Goal: Task Accomplishment & Management: Complete application form

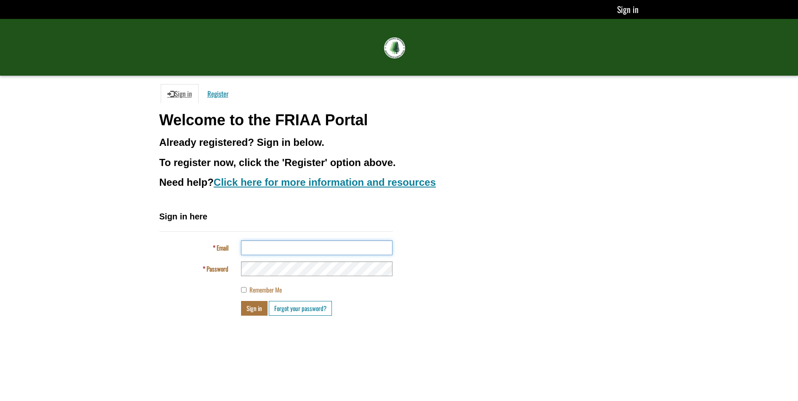
click at [254, 249] on input "Email" at bounding box center [316, 247] width 151 height 15
type input "**********"
click at [241, 301] on button "Sign in" at bounding box center [254, 308] width 26 height 15
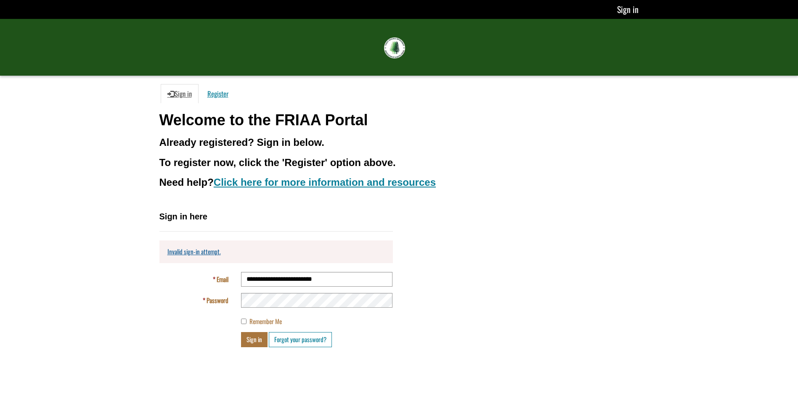
click at [130, 360] on body "You’re offline. This is a read only version of the page. Sign in FRIAA Submissi…" at bounding box center [399, 200] width 798 height 401
click at [240, 342] on div "Sign in Forgot your password?" at bounding box center [317, 339] width 164 height 15
click at [247, 339] on button "Sign in" at bounding box center [254, 339] width 26 height 15
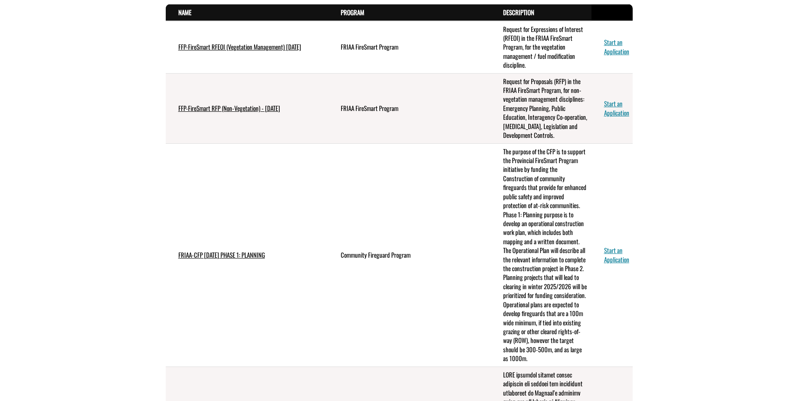
scroll to position [168, 0]
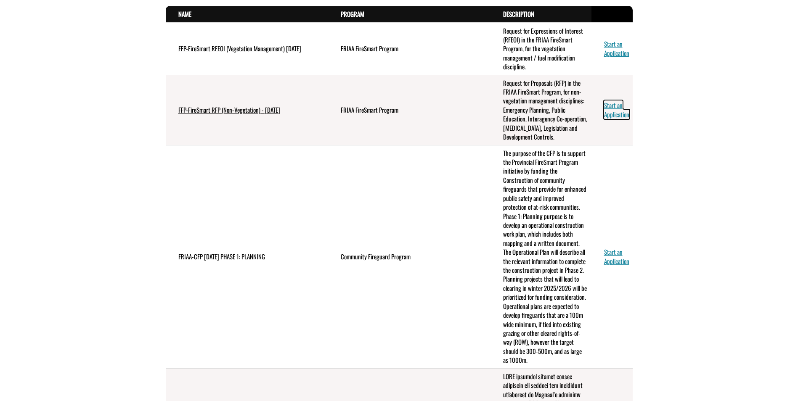
click at [609, 115] on link "Start an Application" at bounding box center [616, 109] width 25 height 18
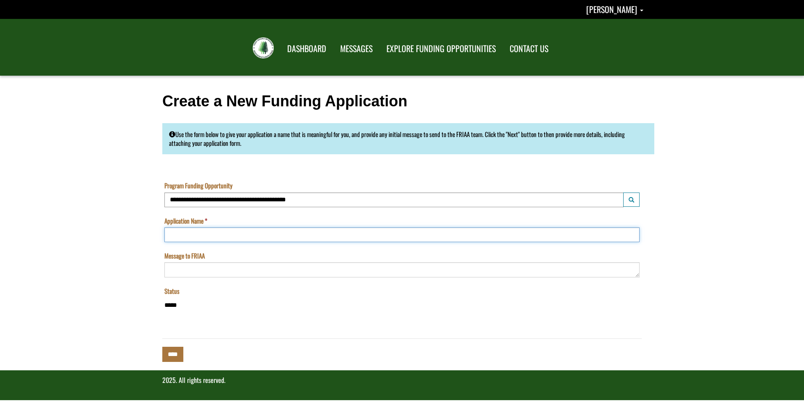
click at [237, 232] on input "Application Name" at bounding box center [401, 234] width 475 height 15
type input "**********"
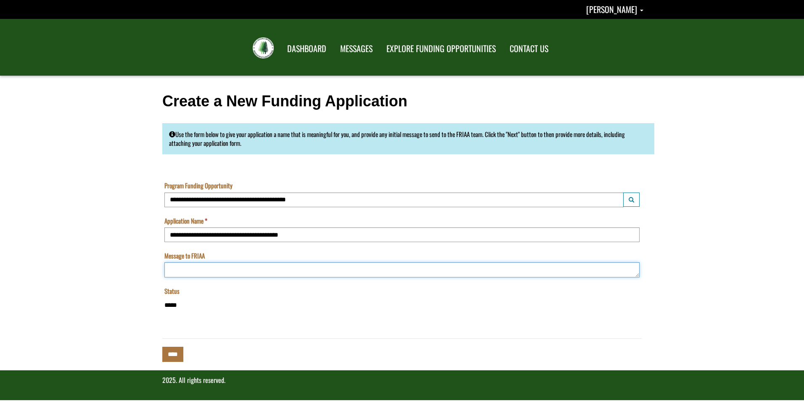
click at [227, 273] on textarea "Message to FRIAA" at bounding box center [401, 269] width 475 height 15
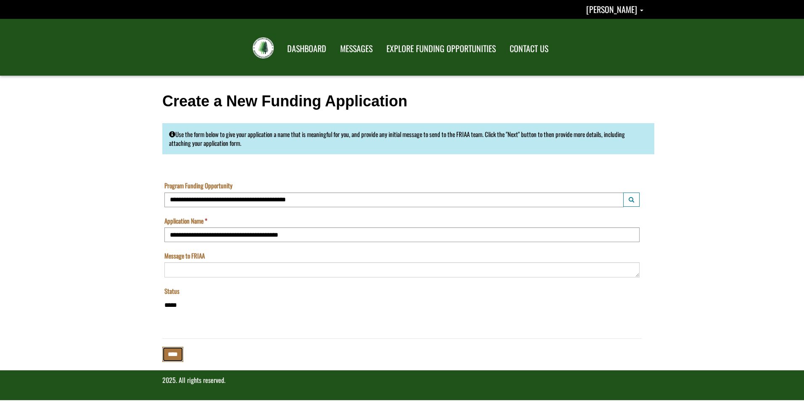
click at [179, 357] on input "****" at bounding box center [172, 354] width 21 height 15
type input "**********"
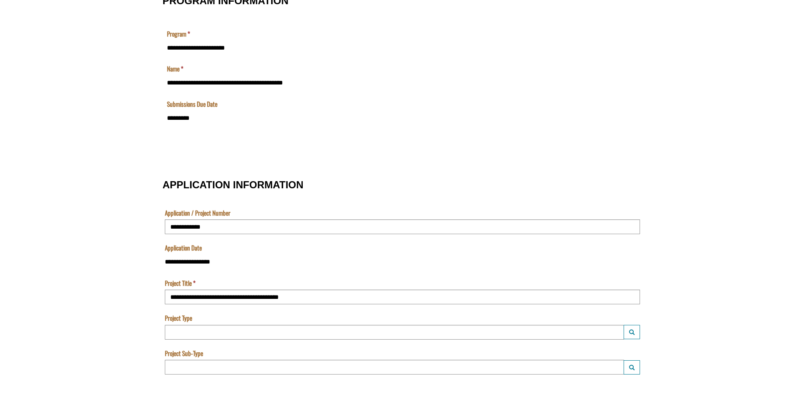
scroll to position [168, 0]
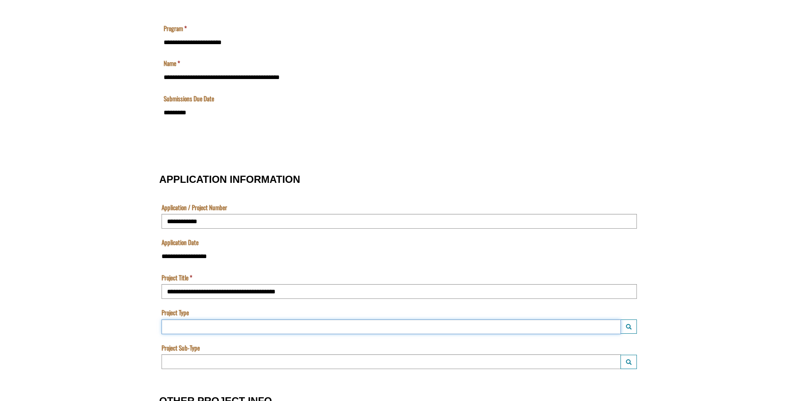
click at [500, 326] on input "Project Type" at bounding box center [390, 327] width 459 height 15
click at [631, 329] on button "Launch lookup modal" at bounding box center [628, 327] width 16 height 14
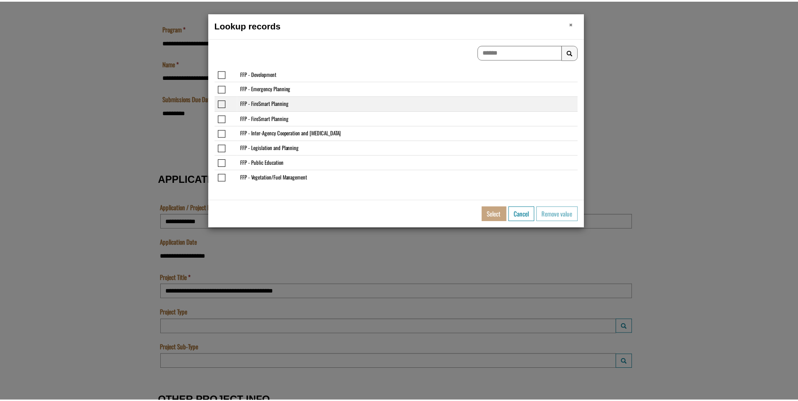
scroll to position [0, 0]
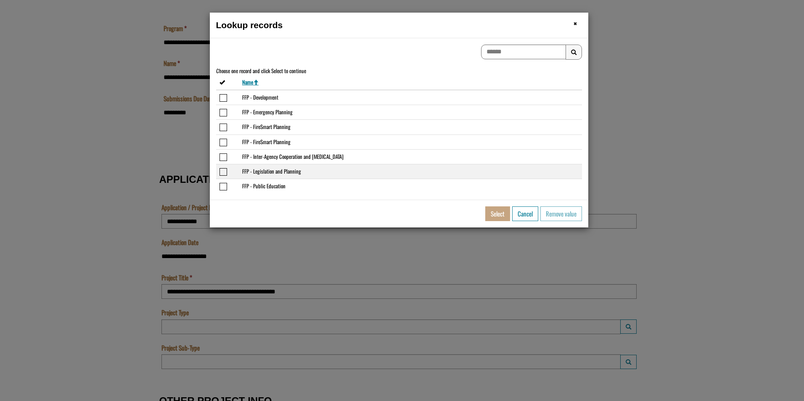
click at [225, 174] on span "Select or deselect the row FFP - Legislation and Planning" at bounding box center [223, 172] width 8 height 8
click at [491, 213] on button "Select" at bounding box center [497, 213] width 25 height 15
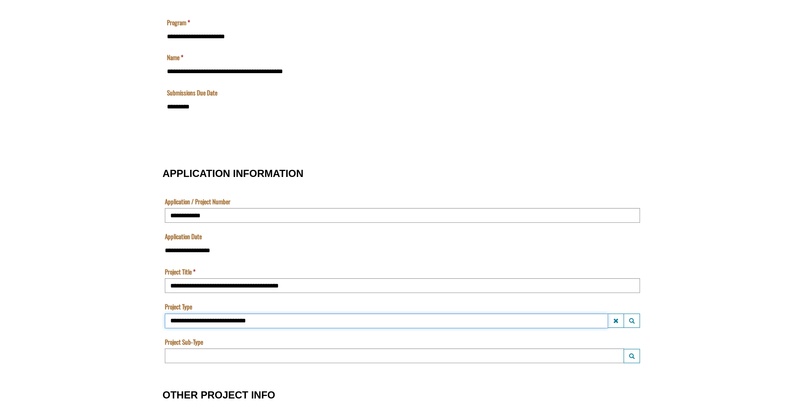
scroll to position [210, 0]
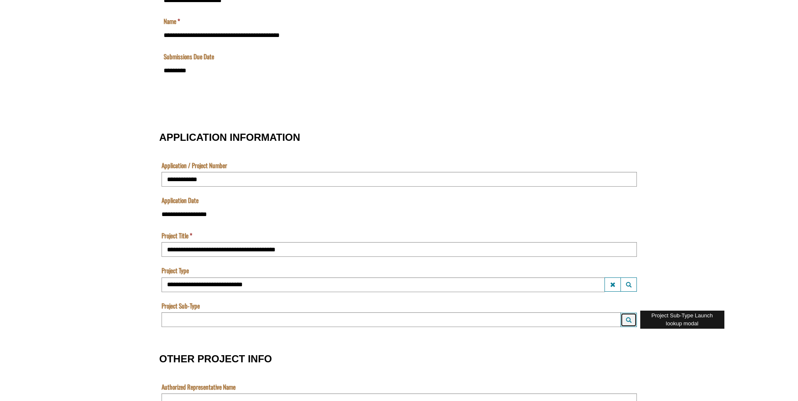
click at [624, 323] on button "Launch lookup modal" at bounding box center [628, 320] width 16 height 14
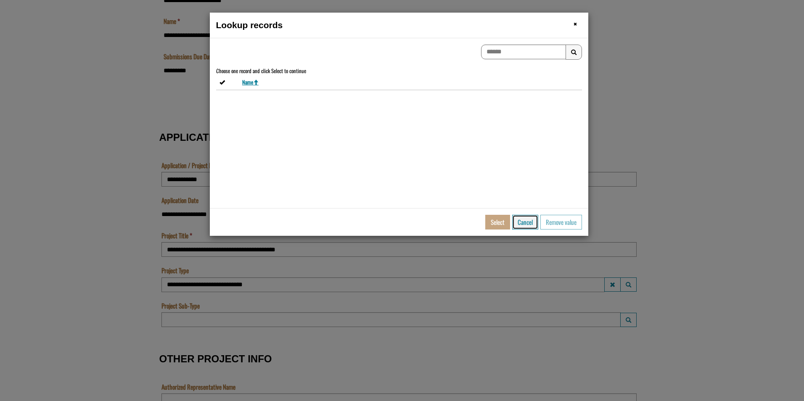
click at [517, 217] on button "Cancel" at bounding box center [525, 222] width 26 height 15
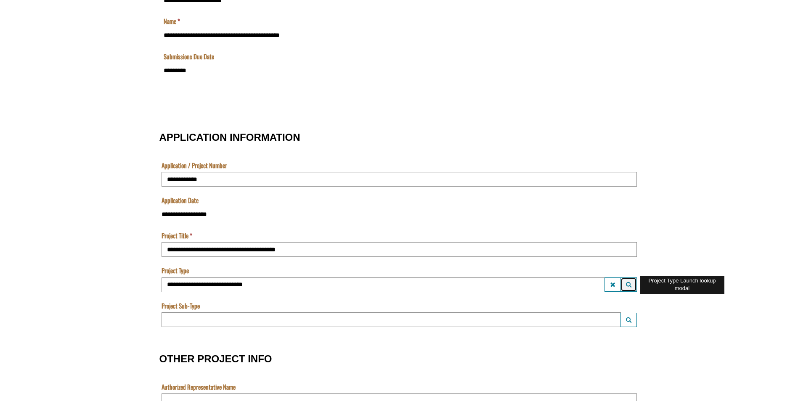
click at [623, 286] on button "Launch lookup modal" at bounding box center [628, 284] width 16 height 14
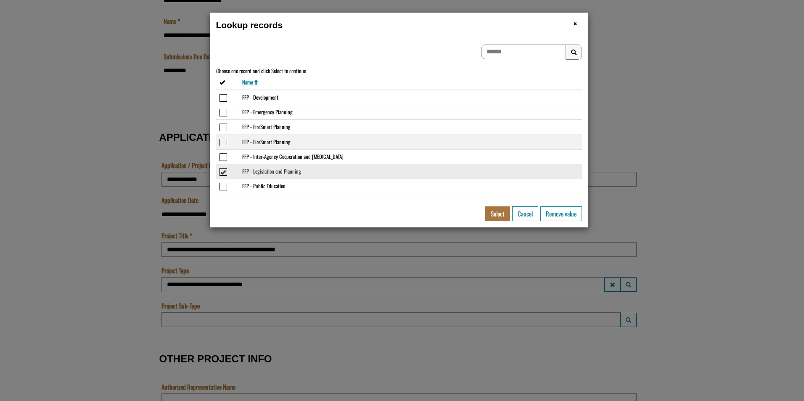
click at [223, 143] on span "Select or deselect the row FFP - FireSmart Planning" at bounding box center [223, 143] width 8 height 8
click at [499, 213] on button "Select" at bounding box center [497, 213] width 25 height 15
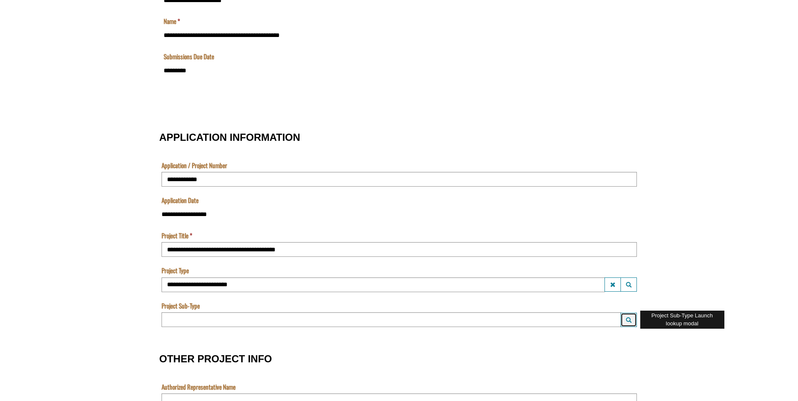
click at [622, 315] on button "Launch lookup modal" at bounding box center [628, 320] width 16 height 14
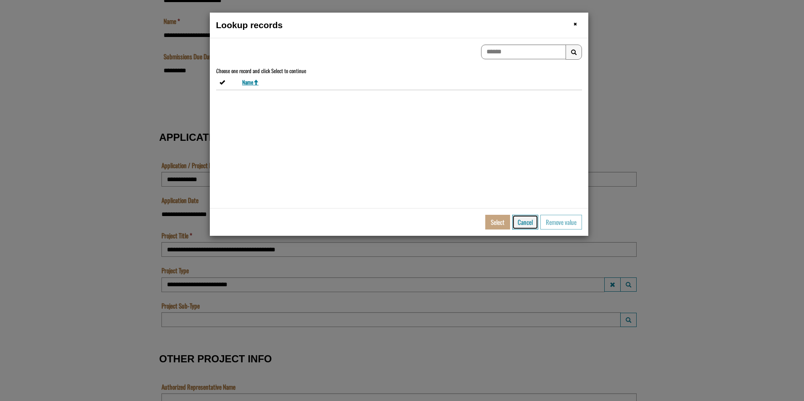
click at [526, 223] on button "Cancel" at bounding box center [525, 222] width 26 height 15
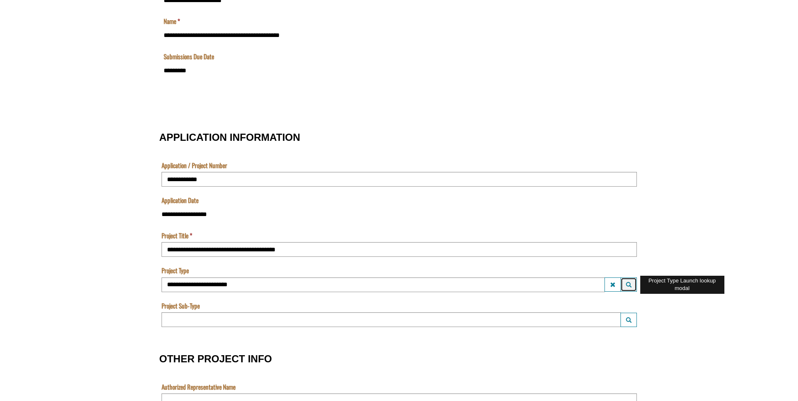
click at [625, 283] on button "Launch lookup modal" at bounding box center [628, 284] width 16 height 14
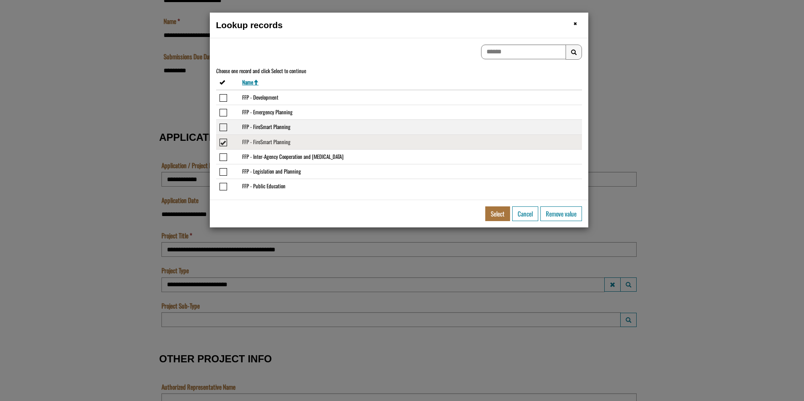
click at [225, 131] on span "Select or deselect the row FFP - FireSmart Planning" at bounding box center [223, 128] width 8 height 8
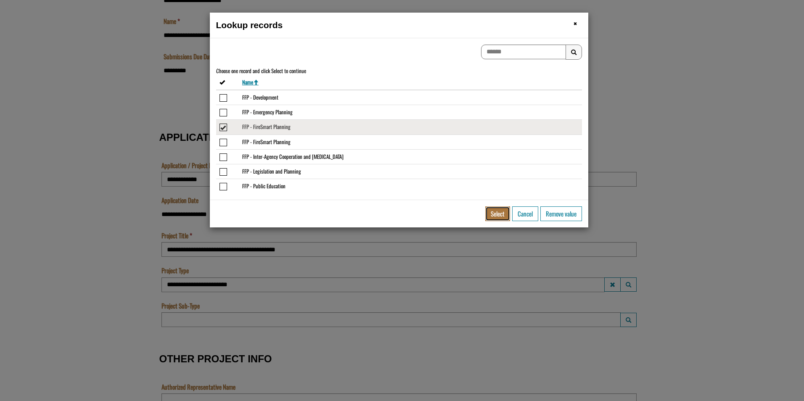
click at [503, 209] on button "Select" at bounding box center [497, 213] width 25 height 15
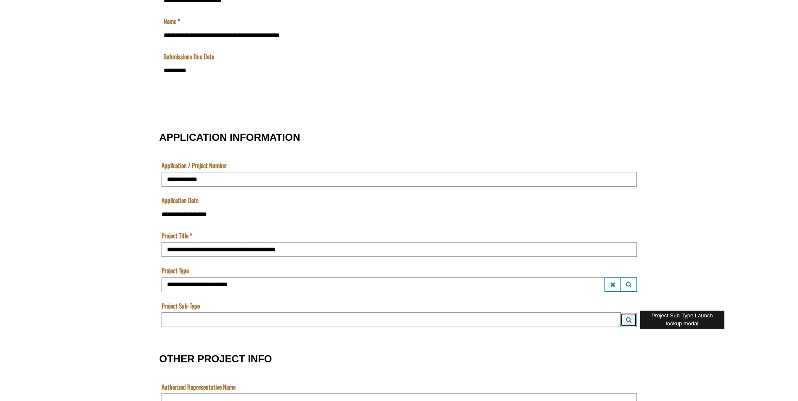
click at [626, 322] on span "Project Sub-Type Launch lookup modal" at bounding box center [628, 320] width 5 height 6
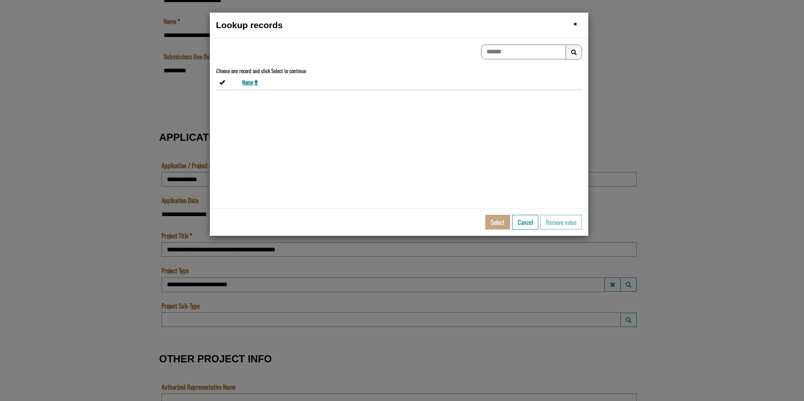
click at [562, 353] on section "Lookup records × Close We're sorry, an error has occurred. Search Results Choos…" at bounding box center [402, 200] width 804 height 401
drag, startPoint x: 527, startPoint y: 218, endPoint x: 541, endPoint y: 224, distance: 15.8
click at [527, 218] on button "Cancel" at bounding box center [525, 222] width 26 height 15
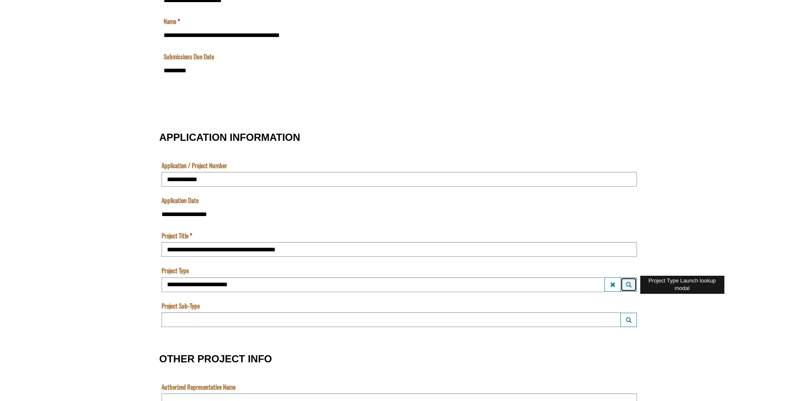
click at [627, 286] on span "Project Type Launch lookup modal" at bounding box center [628, 285] width 5 height 6
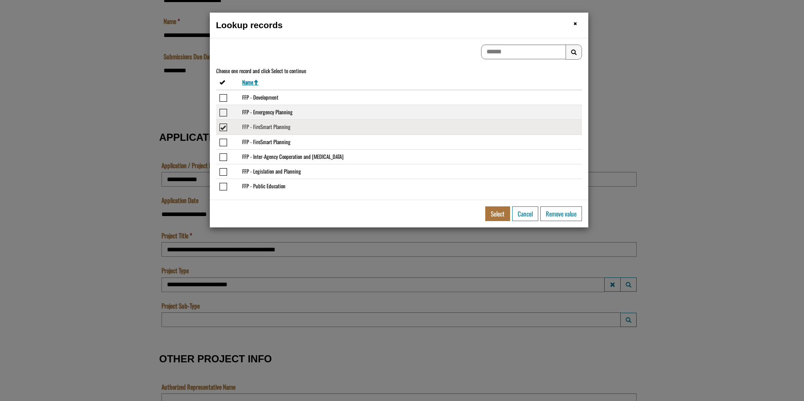
drag, startPoint x: 225, startPoint y: 113, endPoint x: 254, endPoint y: 121, distance: 29.7
click at [225, 114] on span "Select or deselect the row FFP - Emergency Planning" at bounding box center [223, 113] width 8 height 8
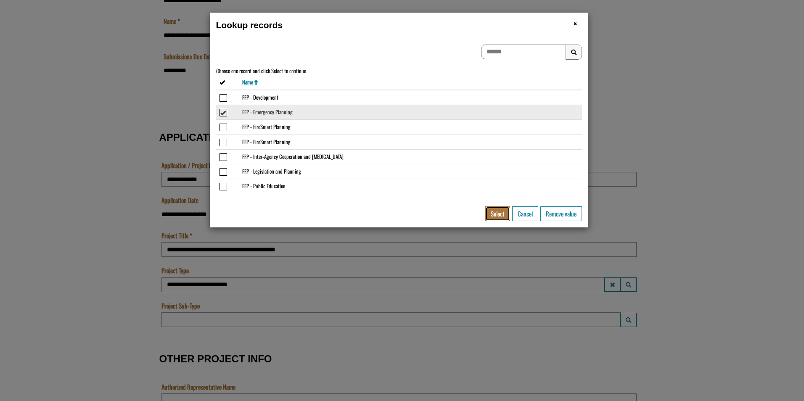
drag, startPoint x: 489, startPoint y: 211, endPoint x: 537, endPoint y: 232, distance: 52.6
click at [489, 212] on button "Select" at bounding box center [497, 213] width 25 height 15
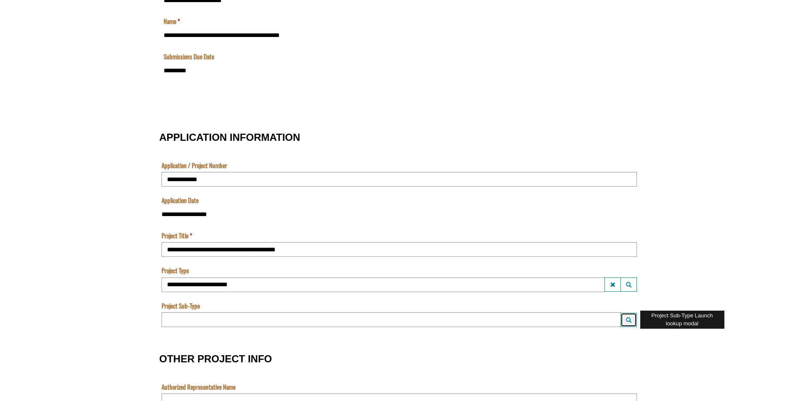
click at [635, 317] on button "Launch lookup modal" at bounding box center [628, 320] width 16 height 14
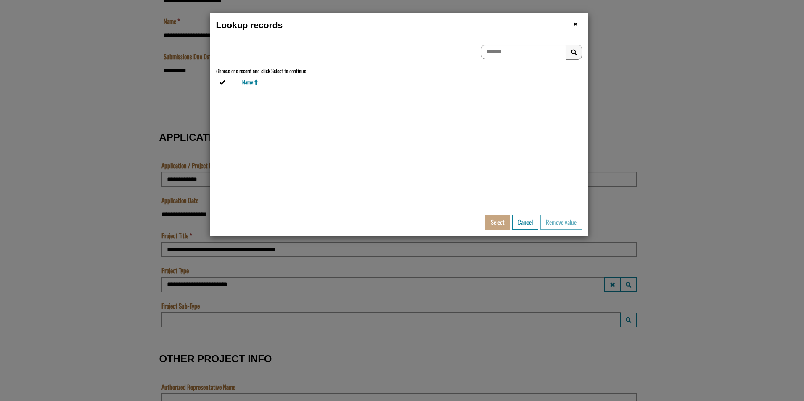
click at [675, 247] on section "Lookup records × Close We're sorry, an error has occurred. Search Results Choos…" at bounding box center [402, 200] width 804 height 401
click at [523, 220] on button "Cancel" at bounding box center [525, 222] width 26 height 15
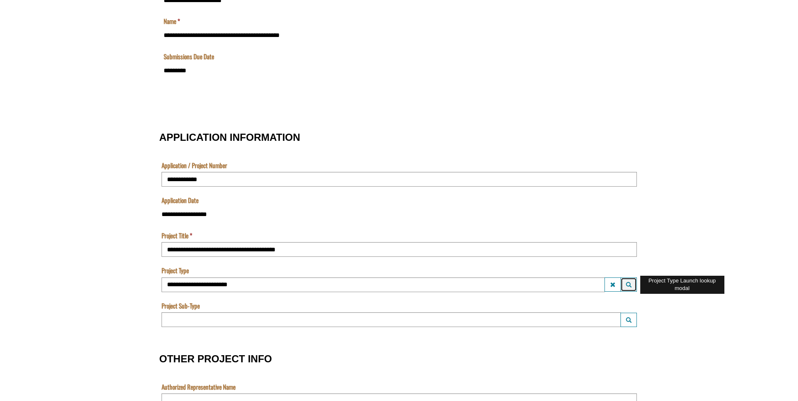
click at [625, 289] on button "Launch lookup modal" at bounding box center [628, 284] width 16 height 14
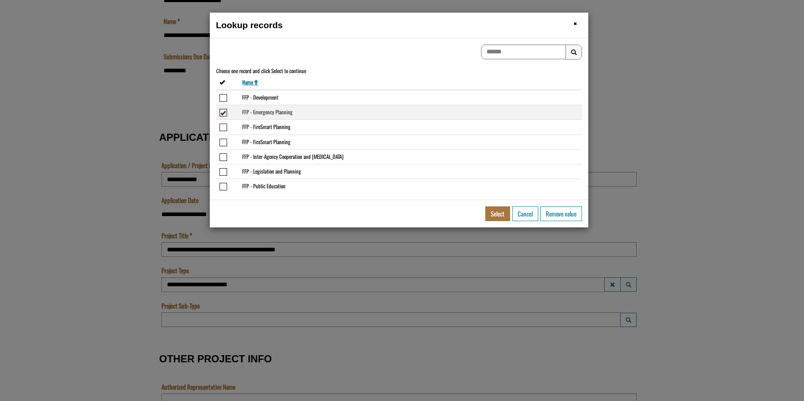
drag, startPoint x: 225, startPoint y: 94, endPoint x: 258, endPoint y: 107, distance: 35.5
click at [227, 98] on td "APPLICATION INFORMATION" at bounding box center [227, 97] width 23 height 15
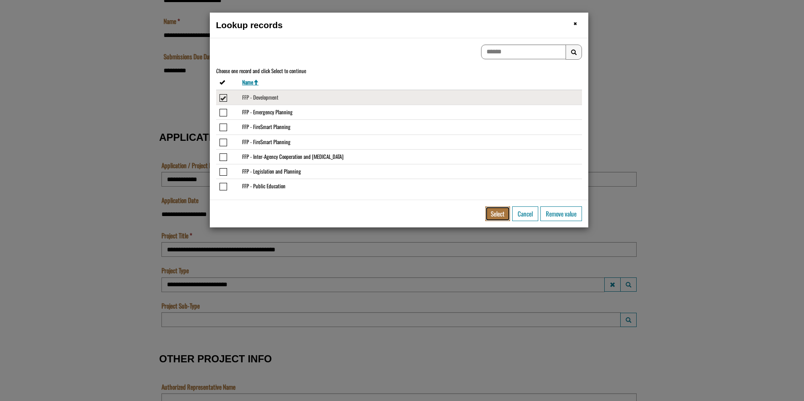
drag, startPoint x: 497, startPoint y: 215, endPoint x: 531, endPoint y: 235, distance: 39.4
click at [497, 220] on button "Select" at bounding box center [497, 213] width 25 height 15
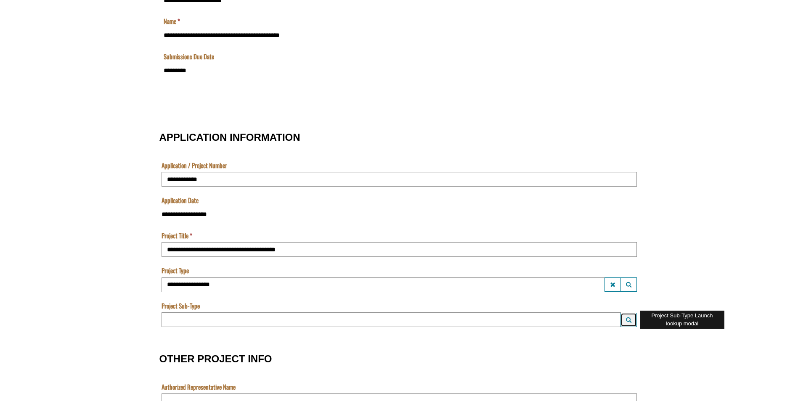
click at [628, 317] on span "Project Sub-Type Launch lookup modal" at bounding box center [628, 320] width 5 height 6
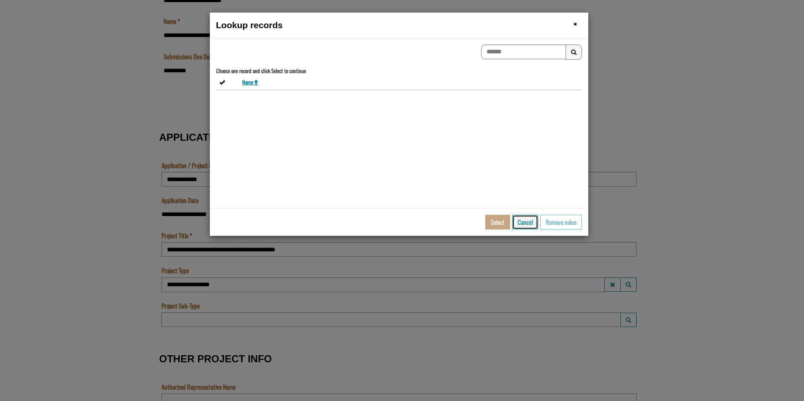
click at [527, 225] on button "Cancel" at bounding box center [525, 222] width 26 height 15
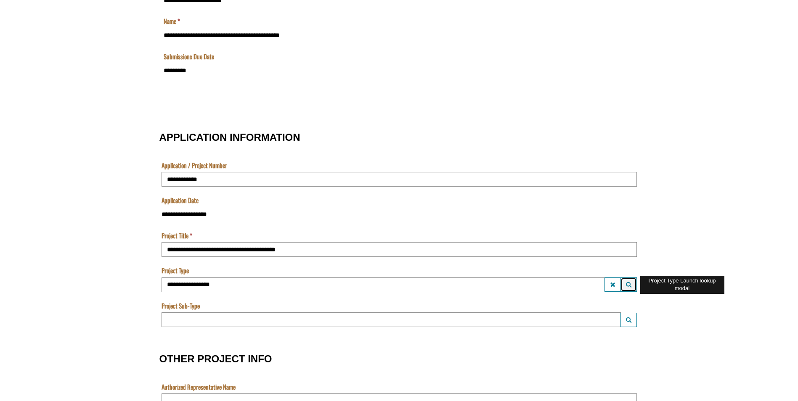
click at [629, 286] on span "Project Type Launch lookup modal" at bounding box center [628, 285] width 5 height 6
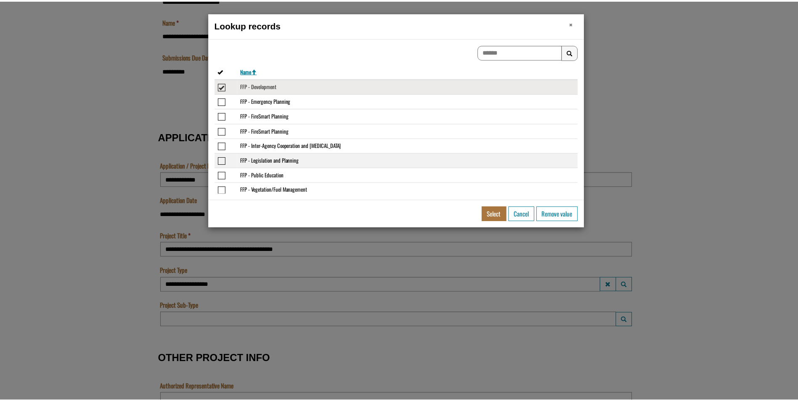
scroll to position [0, 0]
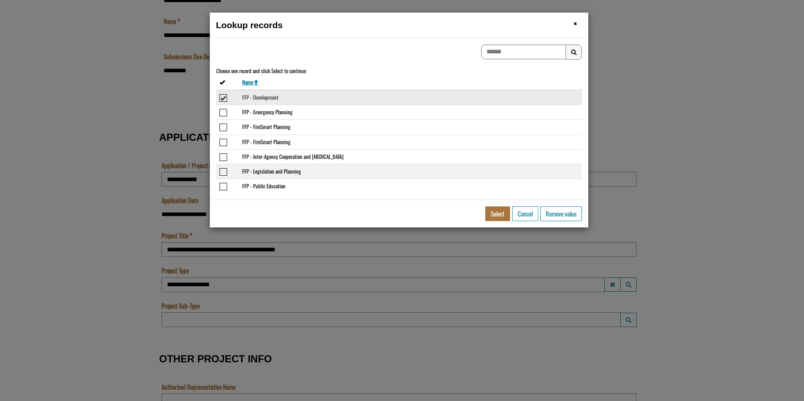
click at [222, 169] on span "Select or deselect the row FFP - Legislation and Planning" at bounding box center [223, 172] width 8 height 8
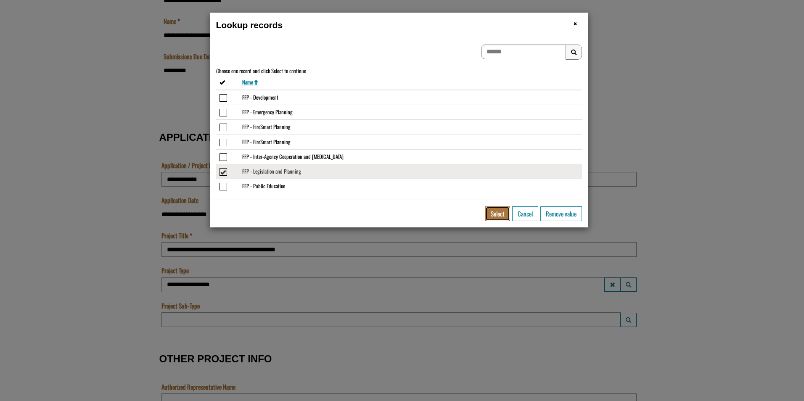
click at [493, 217] on button "Select" at bounding box center [497, 213] width 25 height 15
type input "**********"
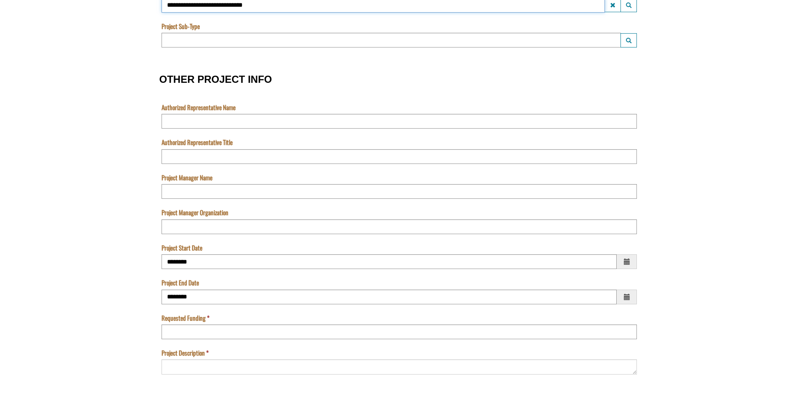
scroll to position [504, 0]
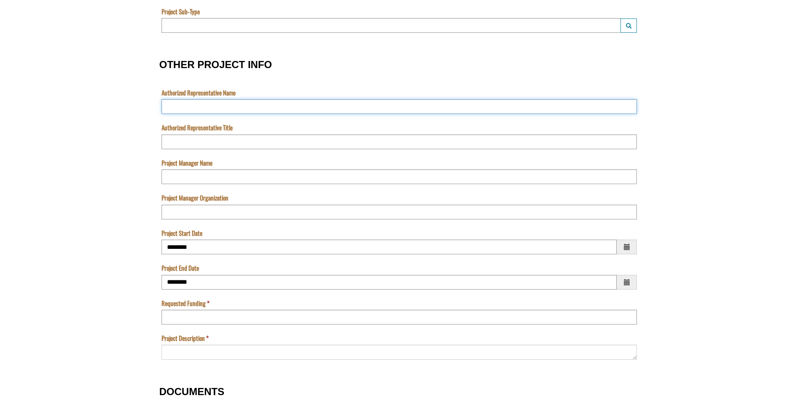
click at [227, 106] on input "Authorized Representative Name" at bounding box center [398, 106] width 475 height 15
type input "********"
type input "**********"
type input "*"
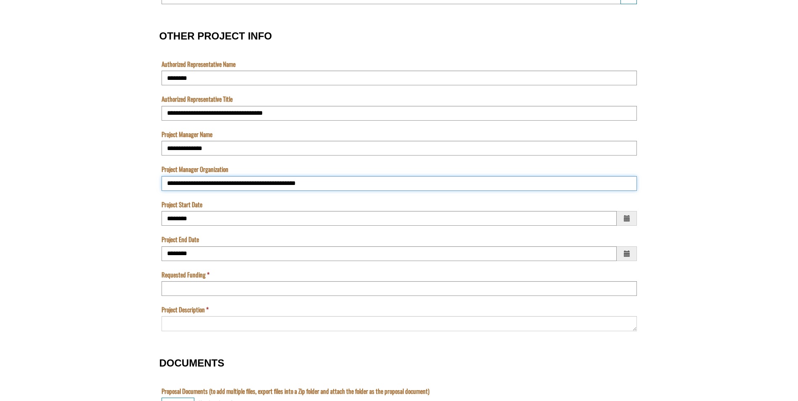
scroll to position [547, 0]
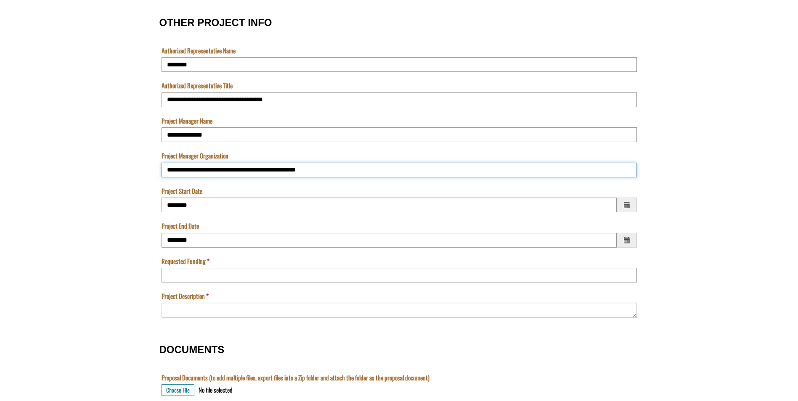
type input "**********"
click at [186, 205] on input "Project Start Date" at bounding box center [388, 205] width 455 height 15
click at [634, 210] on span "Choose a date" at bounding box center [626, 205] width 20 height 15
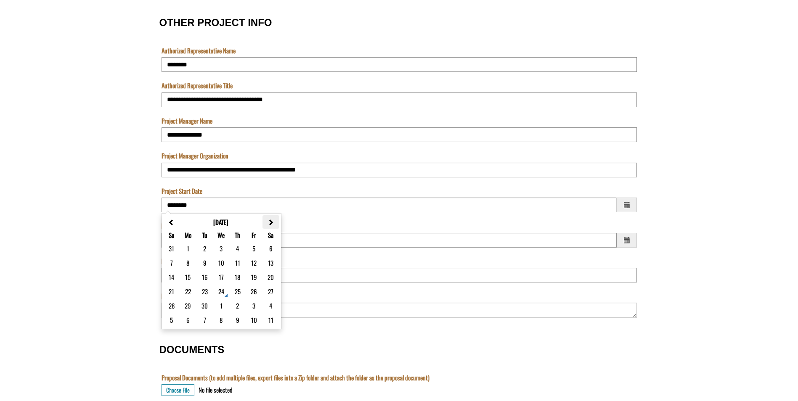
click at [271, 222] on span "OTHER PROJECT INFO" at bounding box center [270, 222] width 6 height 6
click at [271, 222] on span "OTHER PROJECT INFO" at bounding box center [271, 222] width 6 height 6
click at [264, 225] on th "OTHER PROJECT INFO" at bounding box center [270, 221] width 16 height 13
click at [235, 249] on td "1" at bounding box center [237, 248] width 17 height 14
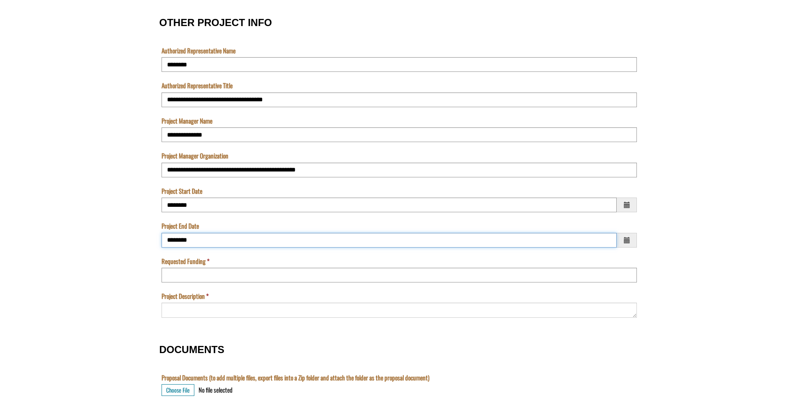
click at [215, 236] on input "Project End Date" at bounding box center [388, 240] width 455 height 15
click at [202, 236] on input "Project End Date" at bounding box center [388, 240] width 455 height 15
click at [635, 234] on span "Choose a date" at bounding box center [626, 240] width 20 height 15
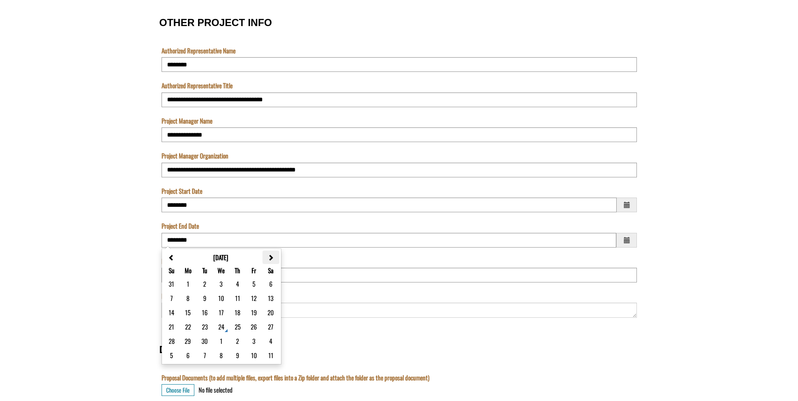
click at [273, 255] on span "OTHER PROJECT INFO" at bounding box center [270, 258] width 6 height 6
click at [203, 211] on input "********" at bounding box center [388, 205] width 455 height 15
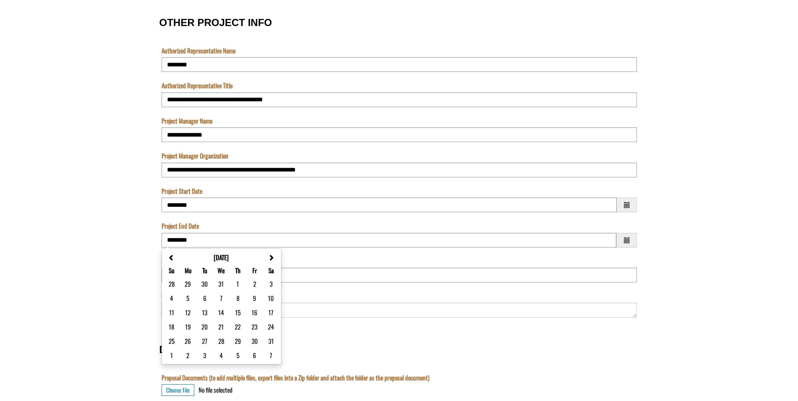
click at [637, 204] on td "**********" at bounding box center [398, 204] width 479 height 35
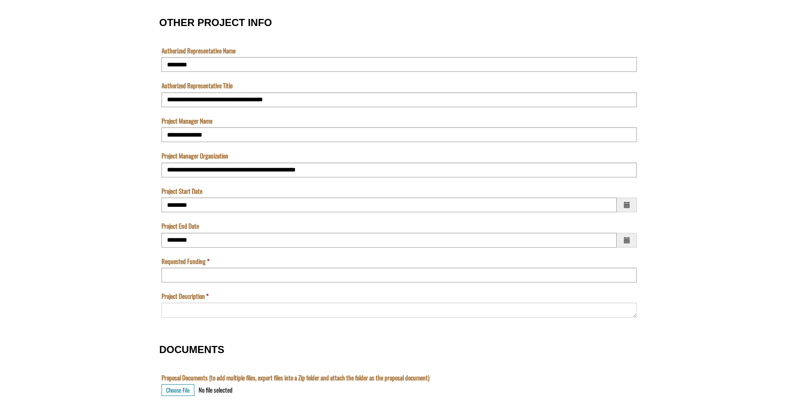
click at [618, 208] on span "Choose a date" at bounding box center [626, 205] width 20 height 15
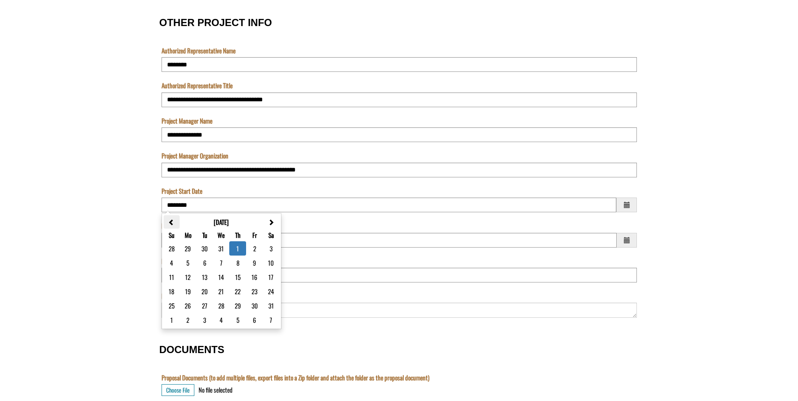
click at [176, 219] on th "OTHER PROJECT INFO" at bounding box center [172, 221] width 16 height 13
click at [193, 250] on td "1" at bounding box center [188, 248] width 17 height 14
type input "*********"
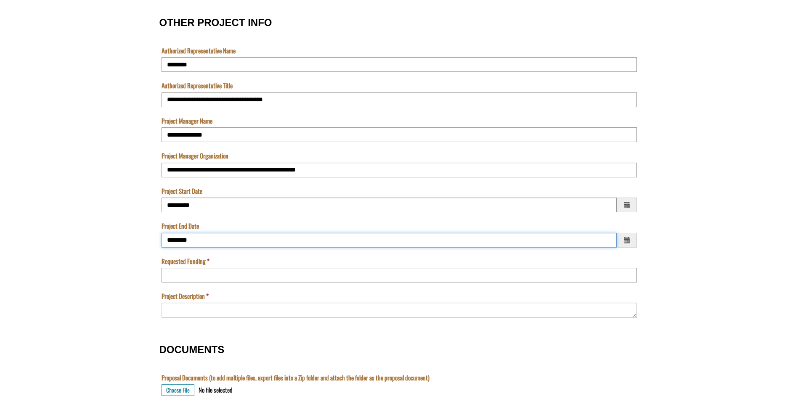
click at [282, 237] on input "Project End Date" at bounding box center [388, 240] width 455 height 15
click at [627, 243] on span "Choose a date" at bounding box center [626, 240] width 10 height 11
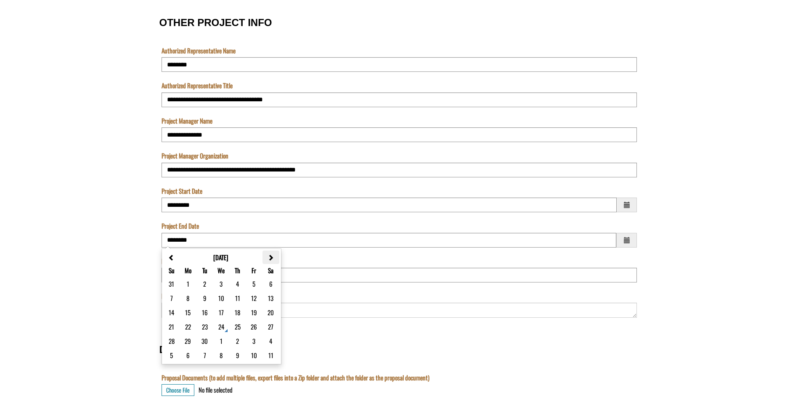
click at [272, 257] on span "OTHER PROJECT INFO" at bounding box center [270, 258] width 6 height 6
click at [272, 257] on span "OTHER PROJECT INFO" at bounding box center [271, 258] width 6 height 6
click at [272, 257] on span "OTHER PROJECT INFO" at bounding box center [270, 258] width 6 height 6
click at [272, 257] on span "OTHER PROJECT INFO" at bounding box center [271, 258] width 6 height 6
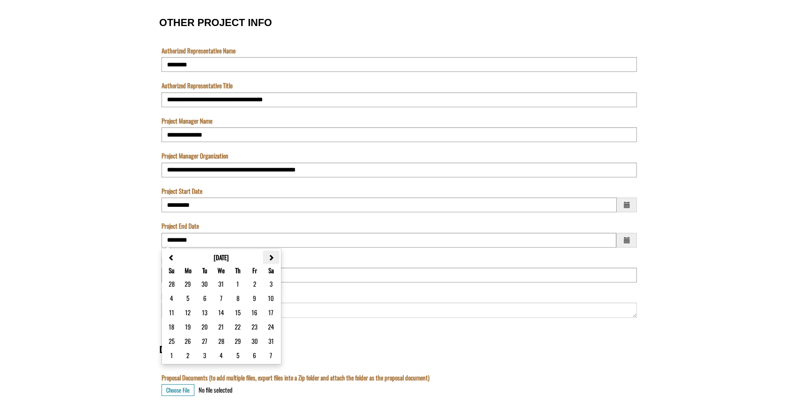
click at [272, 257] on span "OTHER PROJECT INFO" at bounding box center [271, 258] width 6 height 6
click at [272, 256] on span "OTHER PROJECT INFO" at bounding box center [271, 258] width 6 height 6
click at [253, 338] on button "29" at bounding box center [254, 341] width 8 height 10
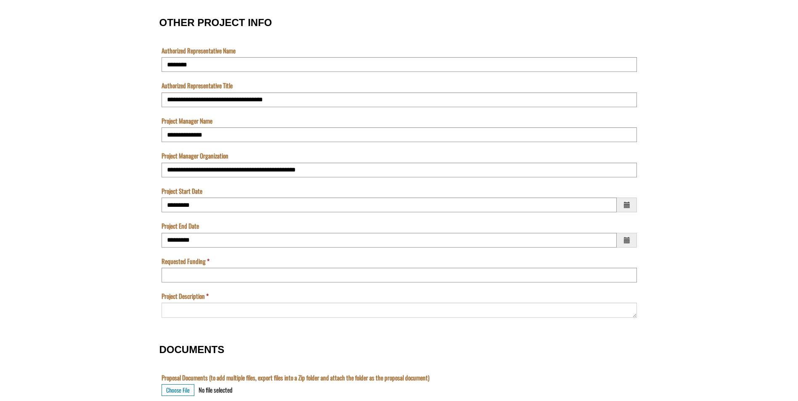
click at [624, 240] on span "Choose a date" at bounding box center [626, 240] width 10 height 11
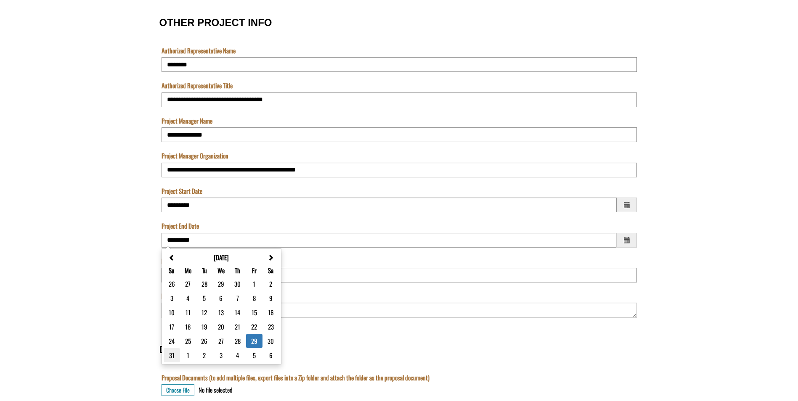
click at [172, 355] on button "31" at bounding box center [171, 355] width 7 height 10
type input "*********"
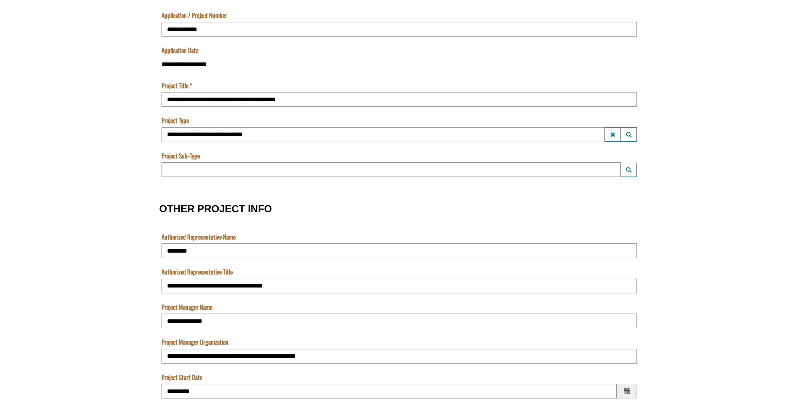
scroll to position [294, 0]
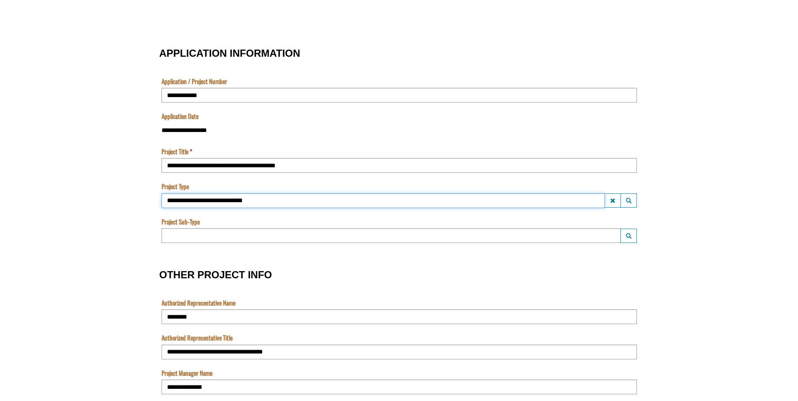
click at [205, 200] on input "**********" at bounding box center [382, 200] width 443 height 15
click at [624, 202] on button "Launch lookup modal" at bounding box center [628, 200] width 16 height 14
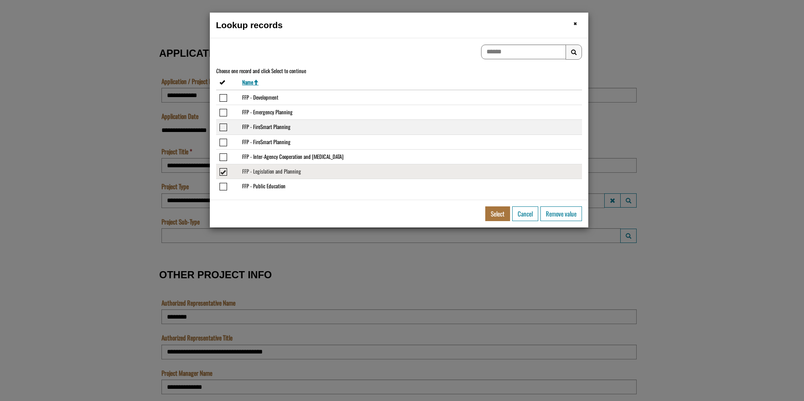
click at [222, 125] on span "Select or deselect the row FFP - FireSmart Planning" at bounding box center [223, 128] width 8 height 8
click at [494, 211] on button "Select" at bounding box center [497, 213] width 25 height 15
type input "**********"
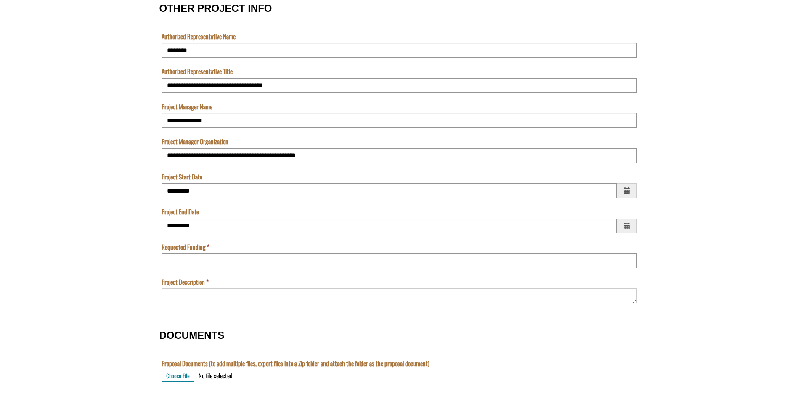
scroll to position [589, 0]
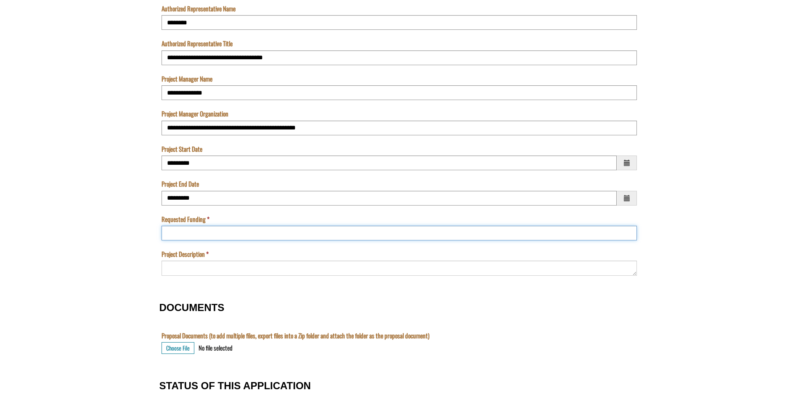
click at [225, 235] on input "Requested Funding" at bounding box center [398, 233] width 475 height 15
click at [194, 231] on input "Requested Funding" at bounding box center [398, 233] width 475 height 15
type input "******"
click at [192, 272] on textarea "Project Description" at bounding box center [398, 268] width 475 height 15
type textarea "**********"
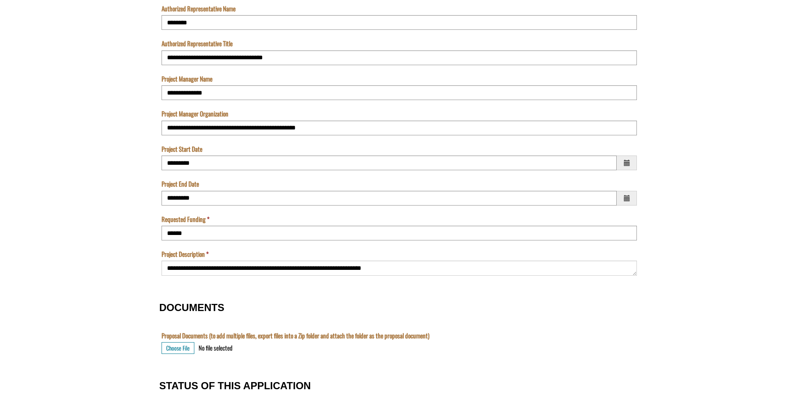
click at [112, 259] on form "**********" at bounding box center [399, 134] width 798 height 1294
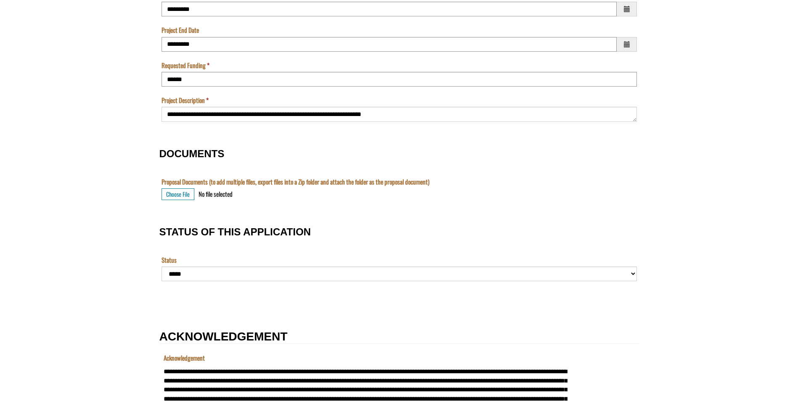
scroll to position [757, 0]
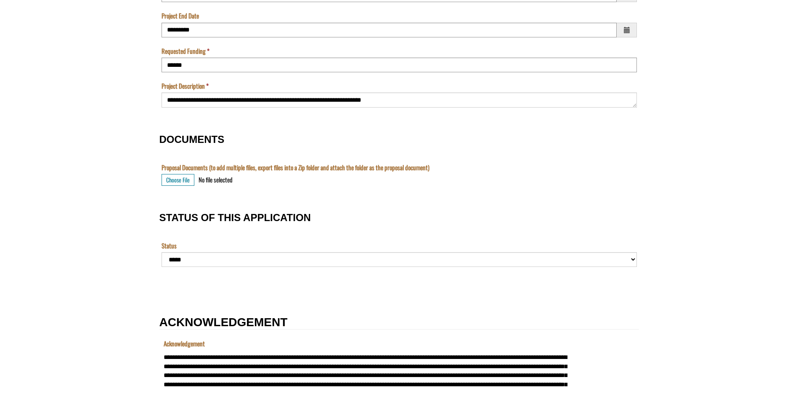
click at [225, 268] on td "**********" at bounding box center [398, 258] width 479 height 35
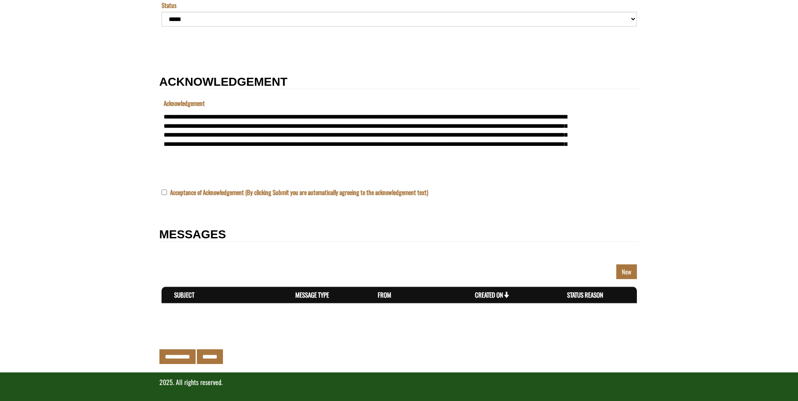
scroll to position [998, 0]
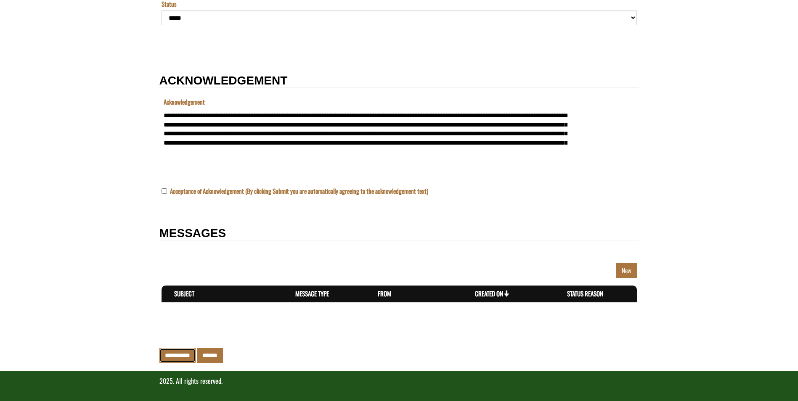
click at [183, 351] on input "**********" at bounding box center [177, 355] width 36 height 15
type input "**********"
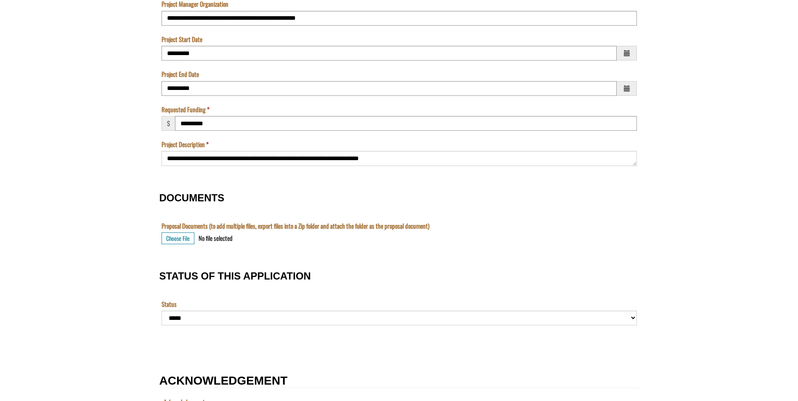
scroll to position [715, 0]
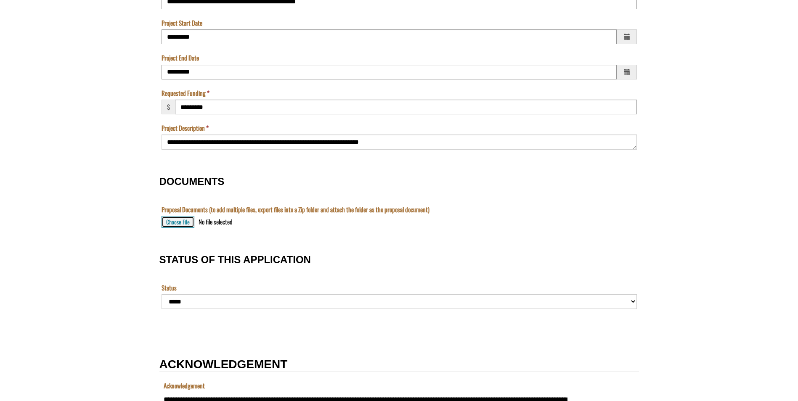
click at [177, 225] on button "Choose File" at bounding box center [177, 222] width 33 height 12
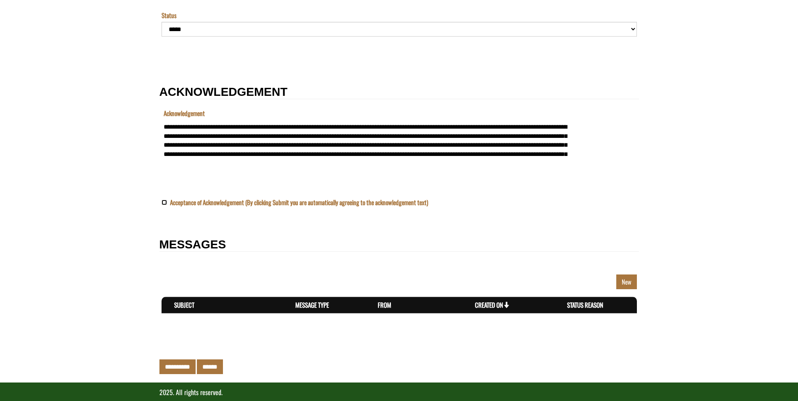
scroll to position [998, 0]
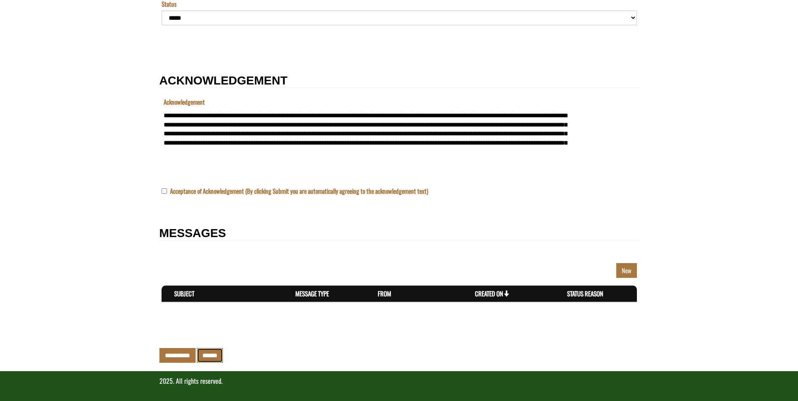
click at [207, 354] on input "******" at bounding box center [210, 355] width 26 height 15
select select "*********"
type input "**********"
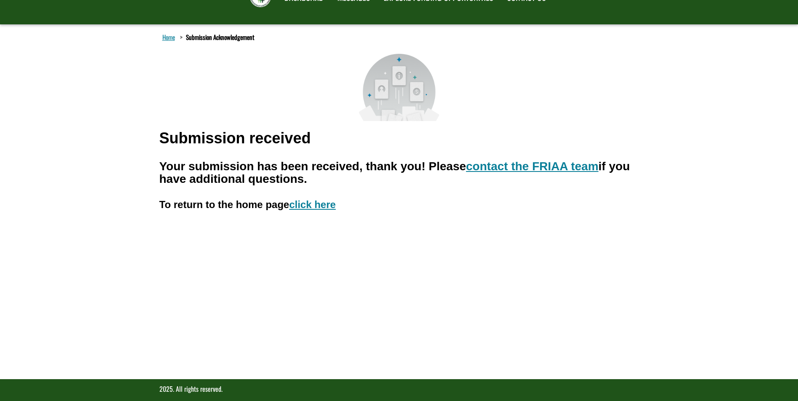
scroll to position [59, 0]
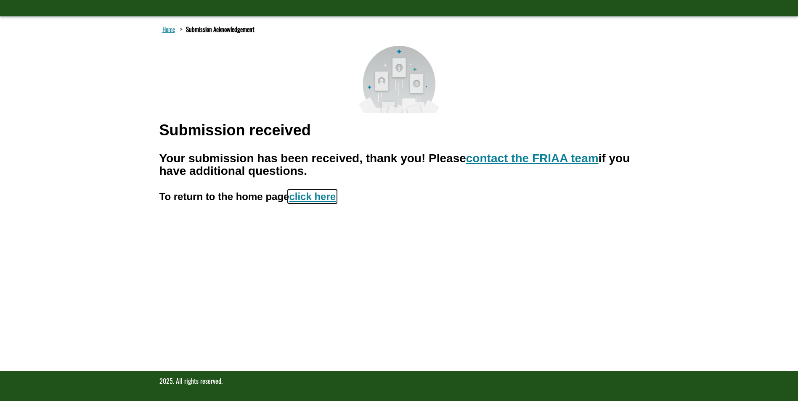
click at [305, 200] on link "click here" at bounding box center [312, 196] width 47 height 11
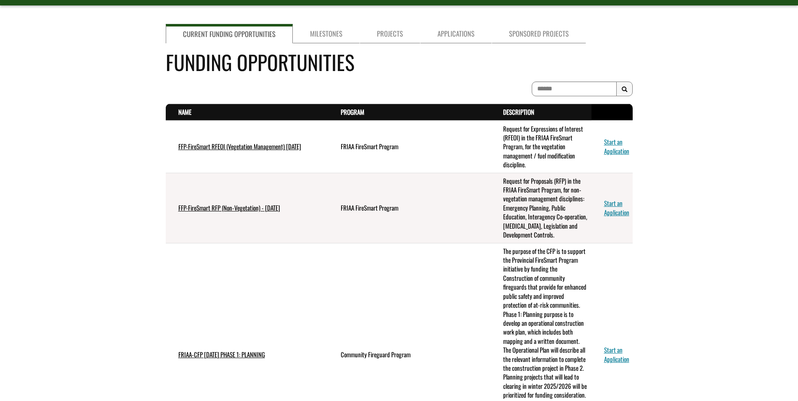
scroll to position [42, 0]
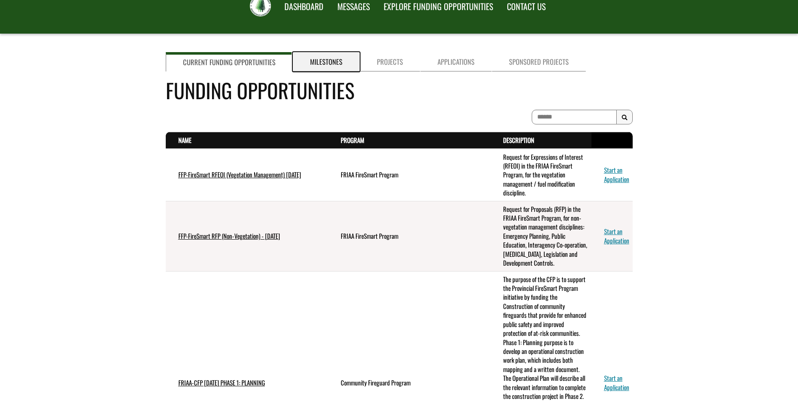
click at [338, 58] on link "Milestones" at bounding box center [326, 61] width 67 height 19
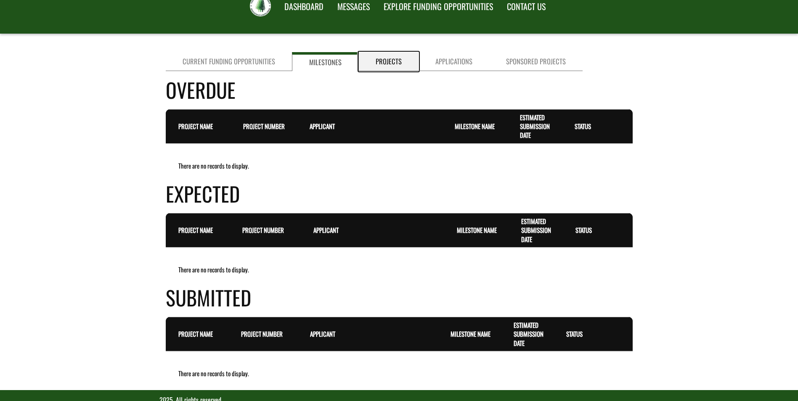
click at [388, 59] on link "Projects" at bounding box center [389, 61] width 60 height 19
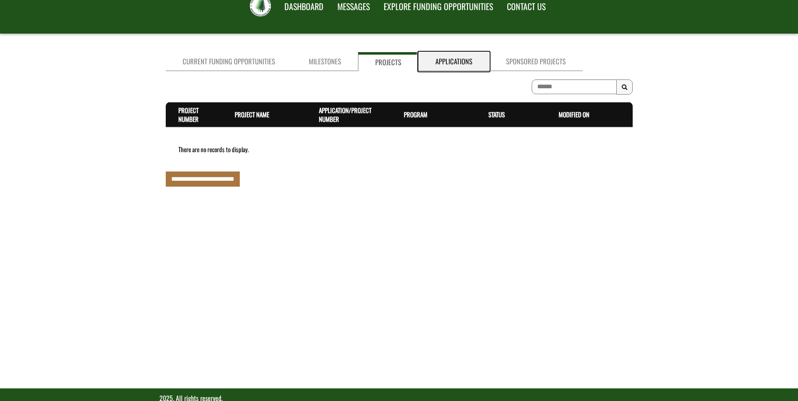
click at [465, 63] on link "Applications" at bounding box center [453, 61] width 71 height 19
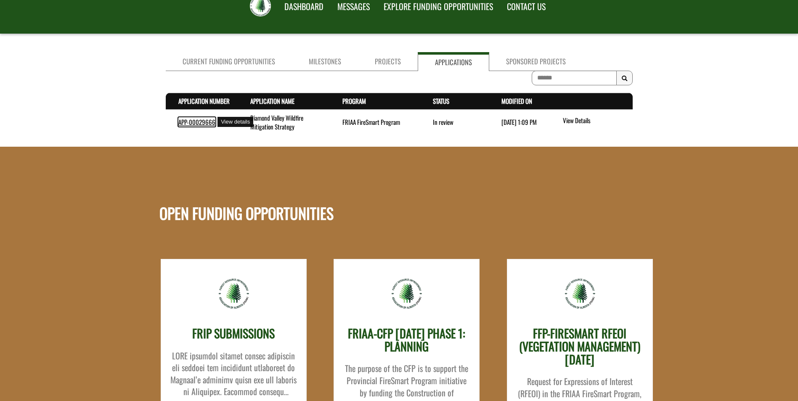
click at [198, 120] on link "APP-00029666" at bounding box center [196, 121] width 37 height 9
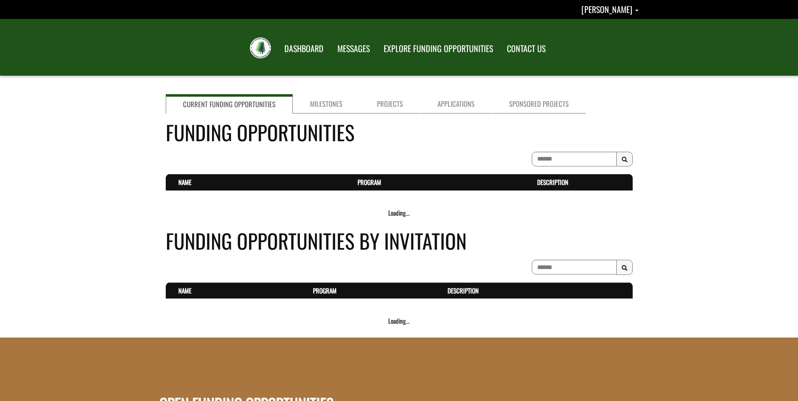
scroll to position [42, 0]
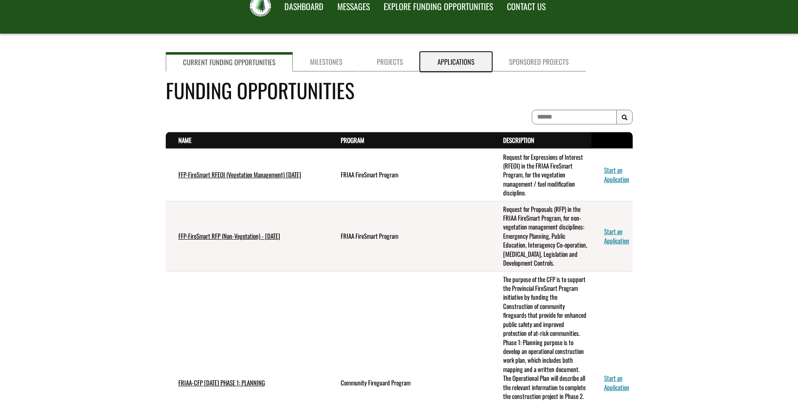
click at [450, 53] on link "Applications" at bounding box center [455, 61] width 71 height 19
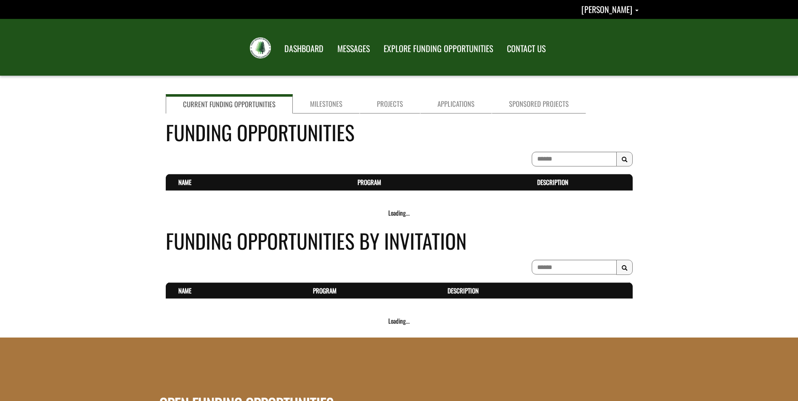
scroll to position [42, 0]
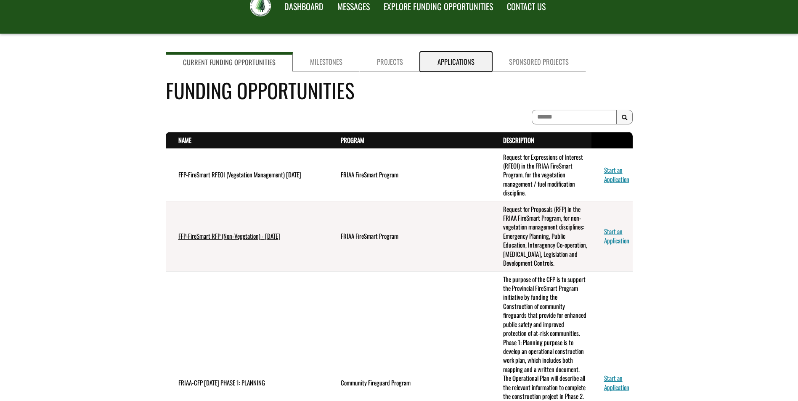
click at [477, 58] on link "Applications" at bounding box center [455, 61] width 71 height 19
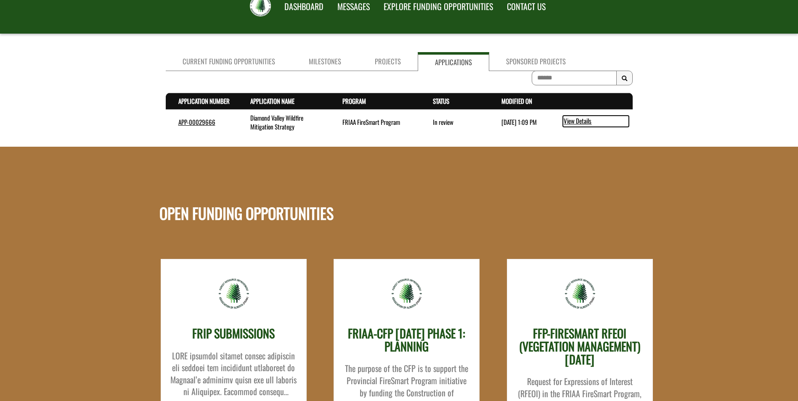
click at [571, 121] on link "View Details" at bounding box center [595, 121] width 66 height 11
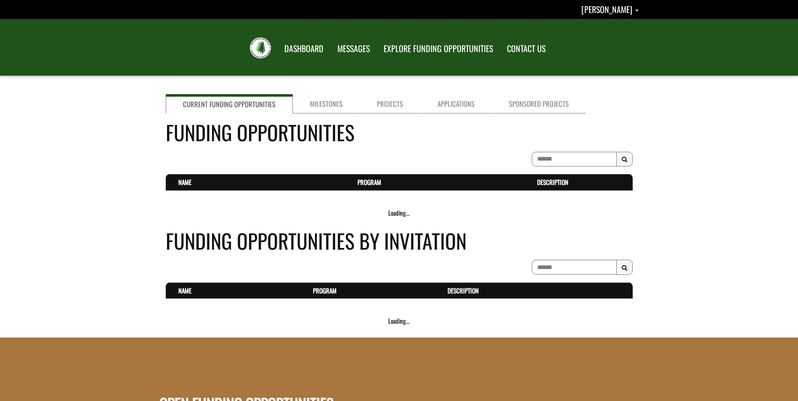
scroll to position [42, 0]
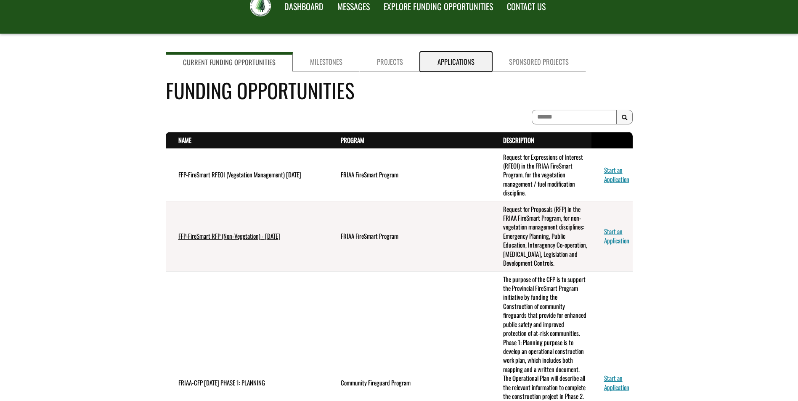
click at [448, 60] on link "Applications" at bounding box center [455, 61] width 71 height 19
